Goal: Check status

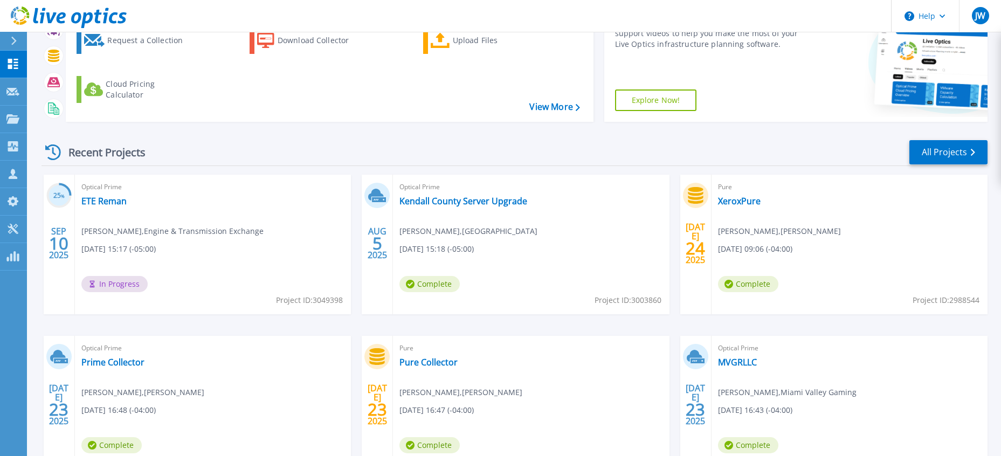
scroll to position [108, 0]
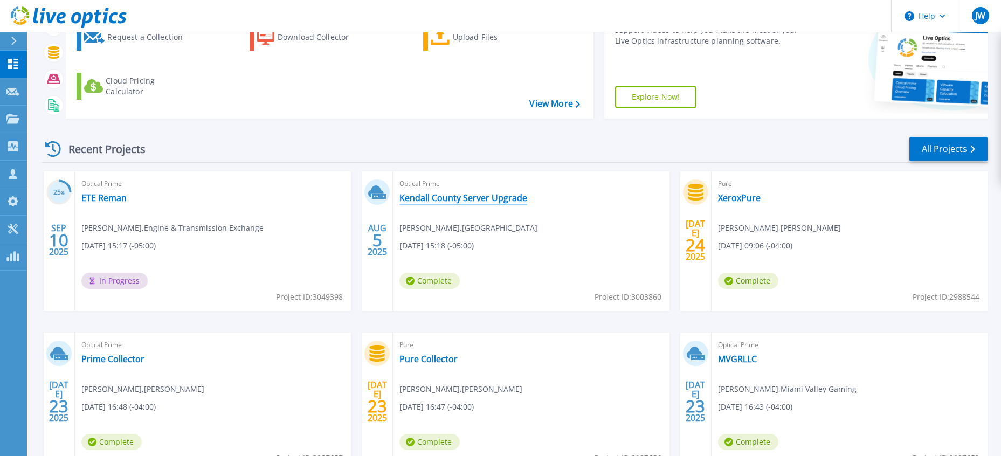
click at [435, 197] on link "Kendall County Server Upgrade" at bounding box center [464, 197] width 128 height 11
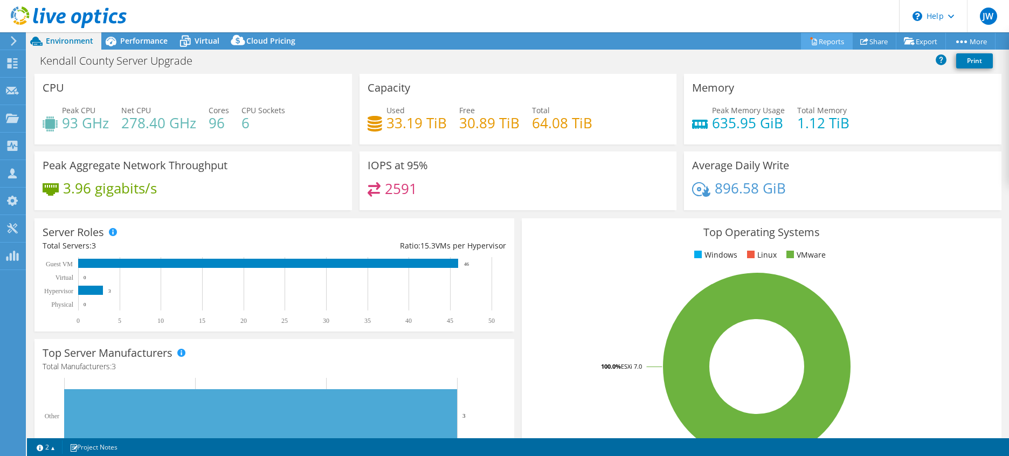
click at [818, 38] on link "Reports" at bounding box center [827, 41] width 52 height 17
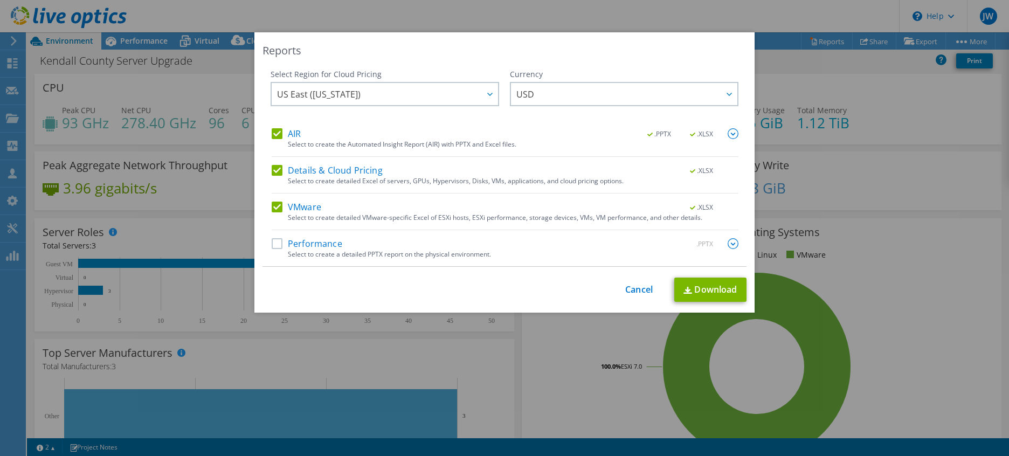
click at [634, 17] on div "Reports Select Region for Cloud Pricing Asia Pacific ([GEOGRAPHIC_DATA]) [GEOGR…" at bounding box center [504, 228] width 1009 height 456
